Goal: Check status: Check status

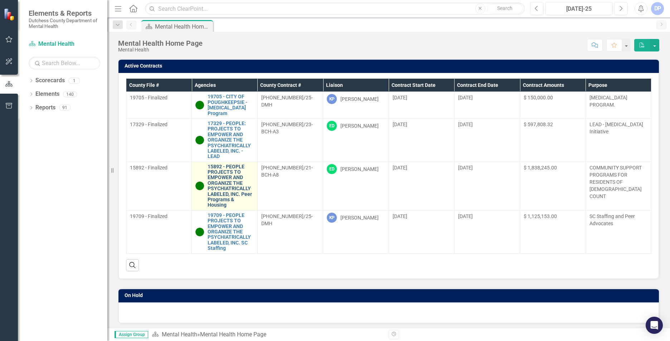
scroll to position [48, 0]
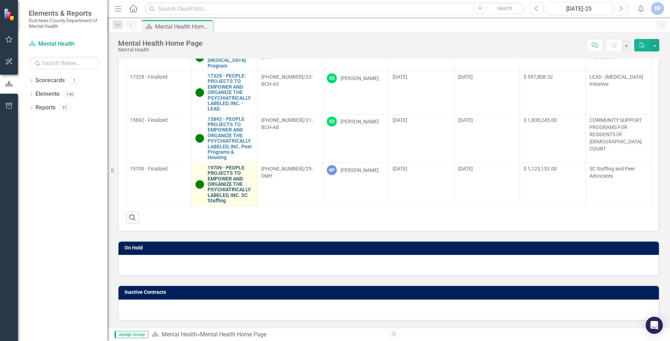
click at [229, 191] on link "19709 - PEOPLE PROJECTS TO EMPOWER AND ORGANIZE THE PSYCHIATRICALLY LABELED, IN…" at bounding box center [230, 184] width 46 height 39
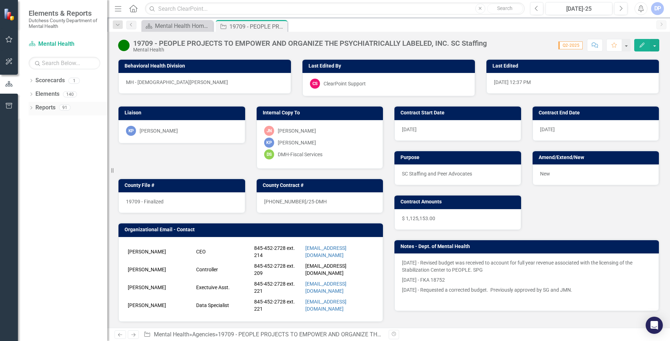
click at [45, 109] on link "Reports" at bounding box center [45, 108] width 20 height 8
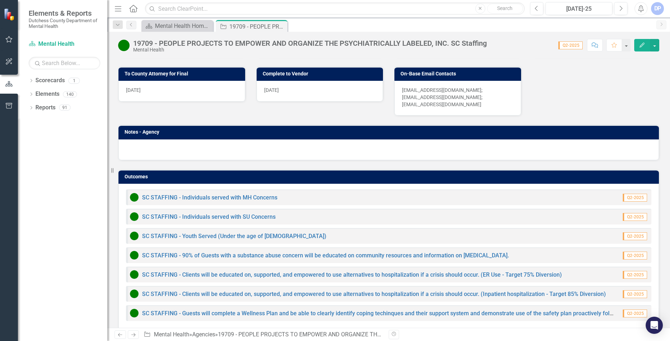
scroll to position [446, 0]
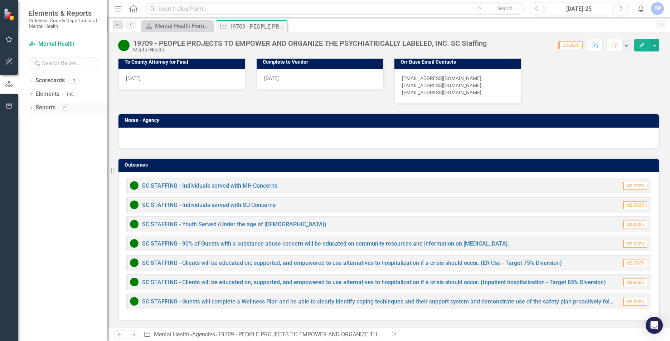
click at [53, 106] on link "Reports" at bounding box center [45, 108] width 20 height 8
click at [44, 111] on link "Reports" at bounding box center [45, 108] width 20 height 8
click at [53, 83] on link "Scorecards" at bounding box center [49, 81] width 29 height 8
click at [628, 183] on span "Q2-2025" at bounding box center [634, 186] width 24 height 8
click at [50, 109] on link "Reports" at bounding box center [45, 108] width 20 height 8
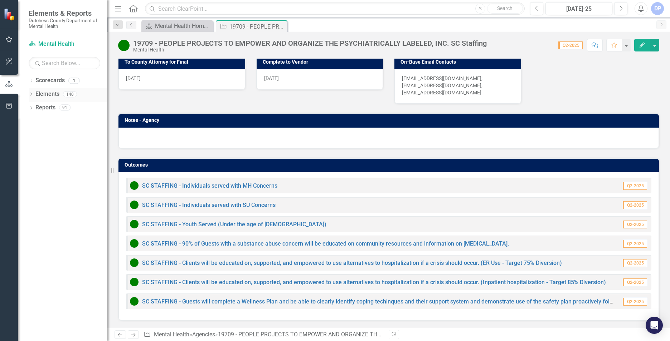
click at [65, 92] on div "140" at bounding box center [70, 94] width 14 height 6
click at [57, 93] on link "Elements" at bounding box center [47, 94] width 24 height 8
click at [60, 78] on link "Scorecards" at bounding box center [49, 81] width 29 height 8
click at [630, 188] on span "Q2-2025" at bounding box center [634, 186] width 24 height 8
click at [630, 187] on span "Q2-2025" at bounding box center [634, 186] width 24 height 8
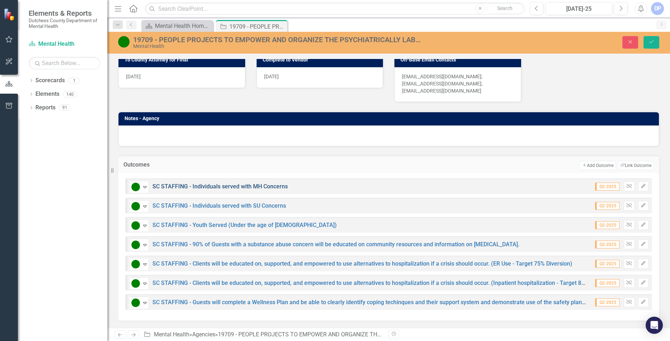
click at [173, 190] on link "SC STAFFING - Individuals served with MH Concerns" at bounding box center [219, 186] width 135 height 7
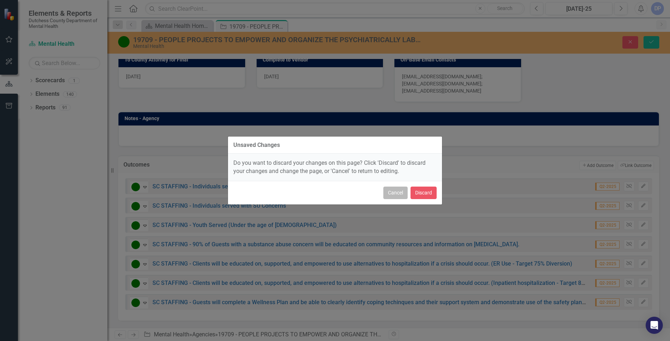
click at [398, 193] on button "Cancel" at bounding box center [395, 193] width 24 height 13
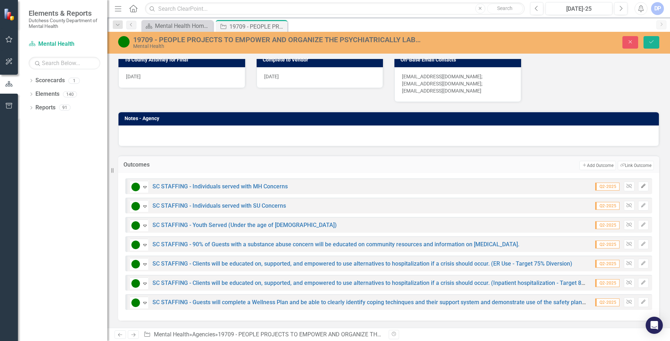
click at [640, 189] on icon "Edit" at bounding box center [642, 186] width 5 height 4
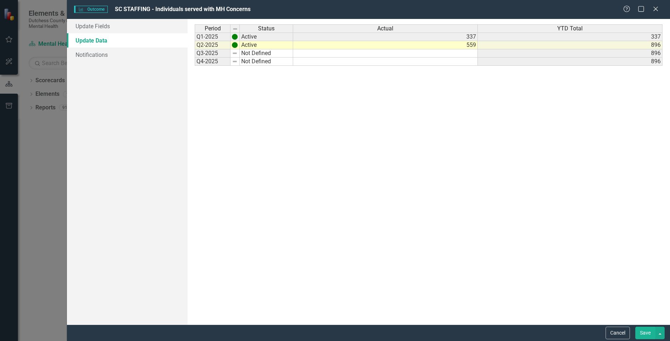
scroll to position [0, 0]
click at [654, 7] on icon "Close" at bounding box center [655, 8] width 9 height 7
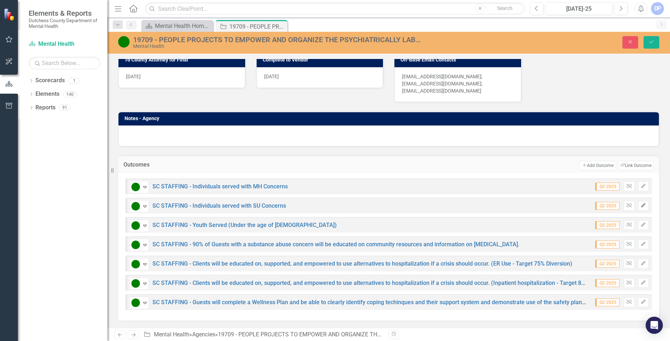
click at [640, 208] on icon "Edit" at bounding box center [642, 206] width 5 height 4
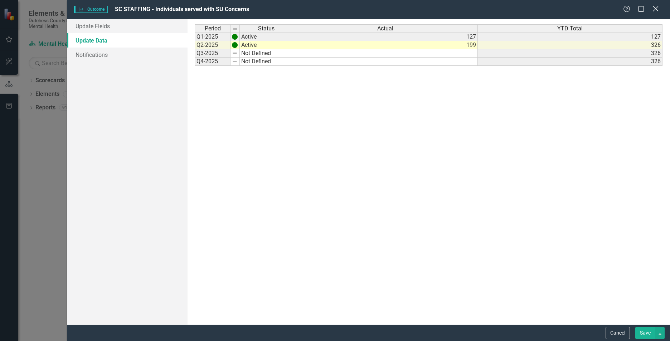
click at [654, 10] on icon at bounding box center [654, 8] width 5 height 5
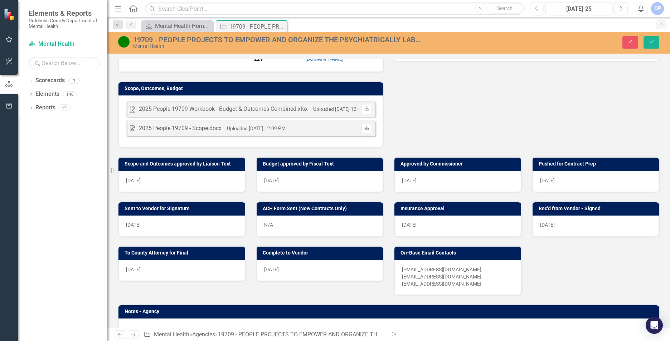
scroll to position [322, 0]
